Goal: Task Accomplishment & Management: Manage account settings

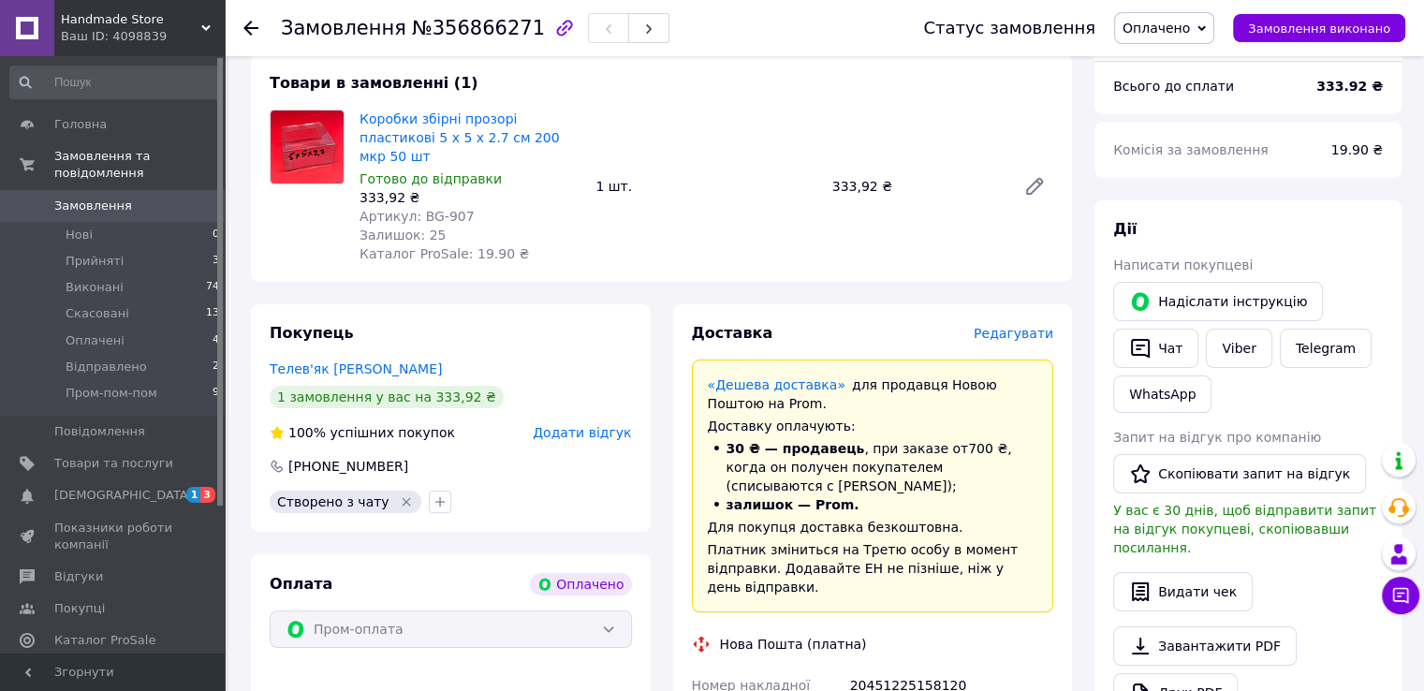
scroll to position [633, 0]
click at [76, 253] on span "Прийняті" at bounding box center [95, 261] width 58 height 17
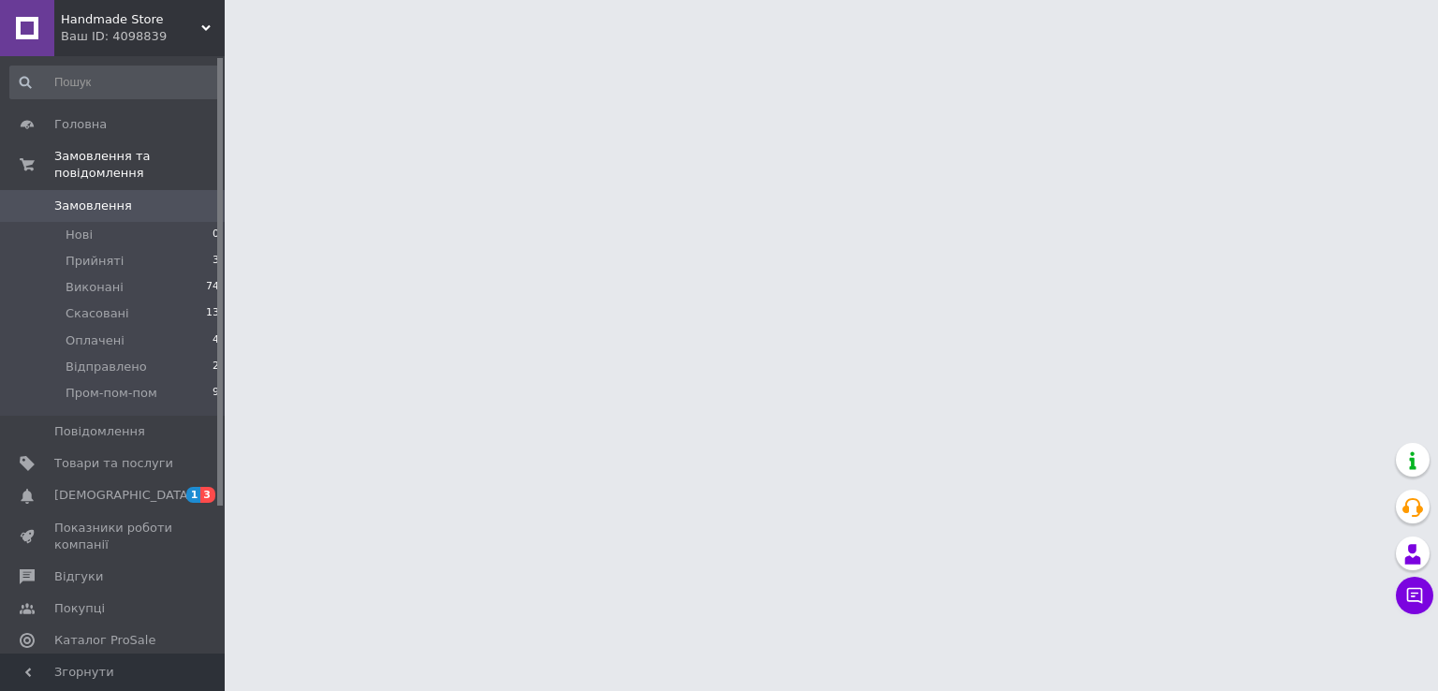
drag, startPoint x: 123, startPoint y: 350, endPoint x: 111, endPoint y: 25, distance: 325.0
click at [120, 358] on span "Відправлено" at bounding box center [106, 366] width 81 height 17
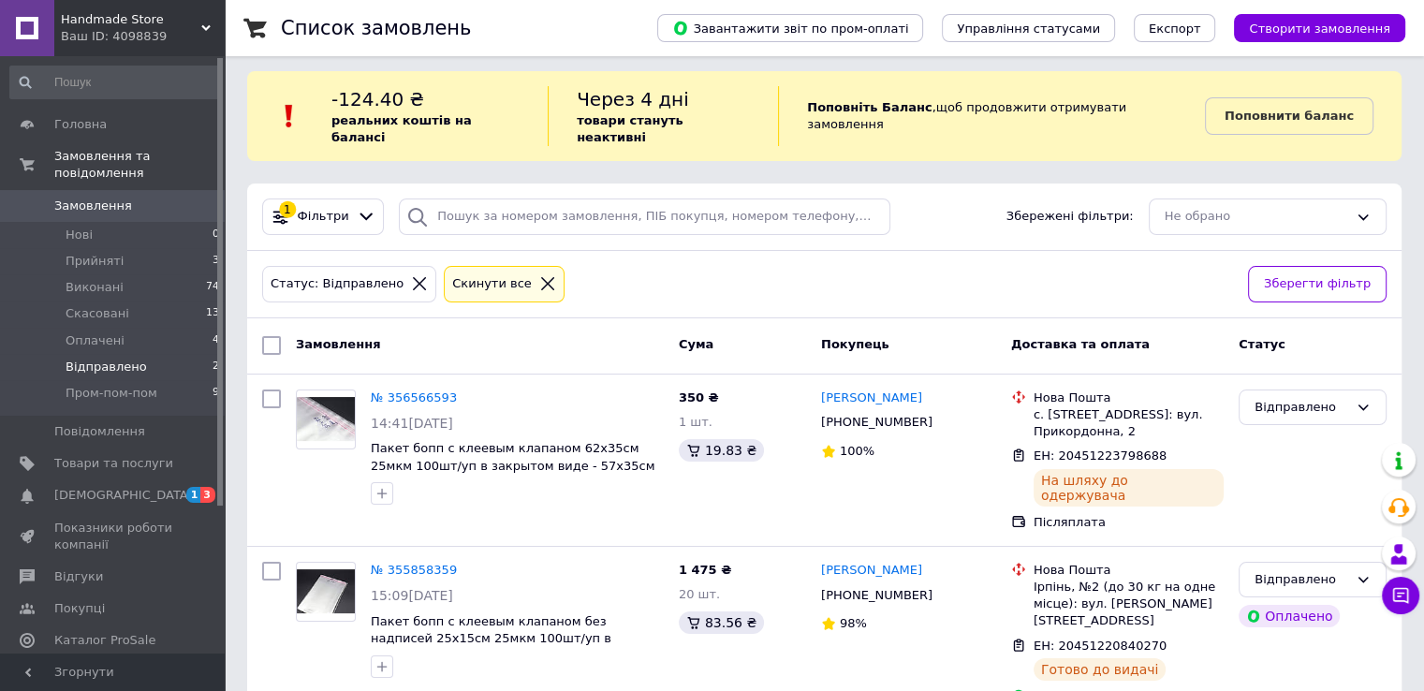
scroll to position [9, 0]
